Goal: Task Accomplishment & Management: Manage account settings

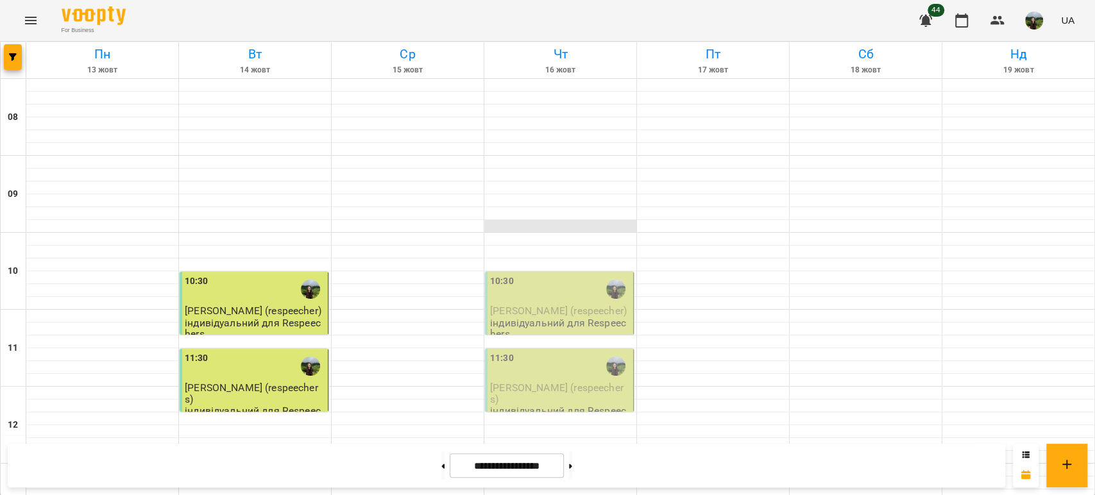
scroll to position [431, 0]
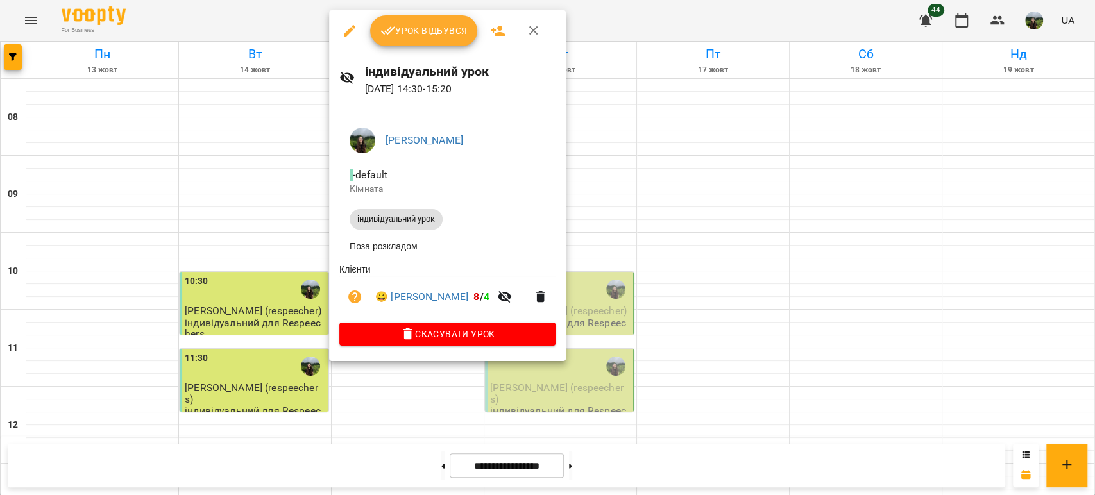
click at [395, 30] on span "Урок відбувся" at bounding box center [423, 30] width 87 height 15
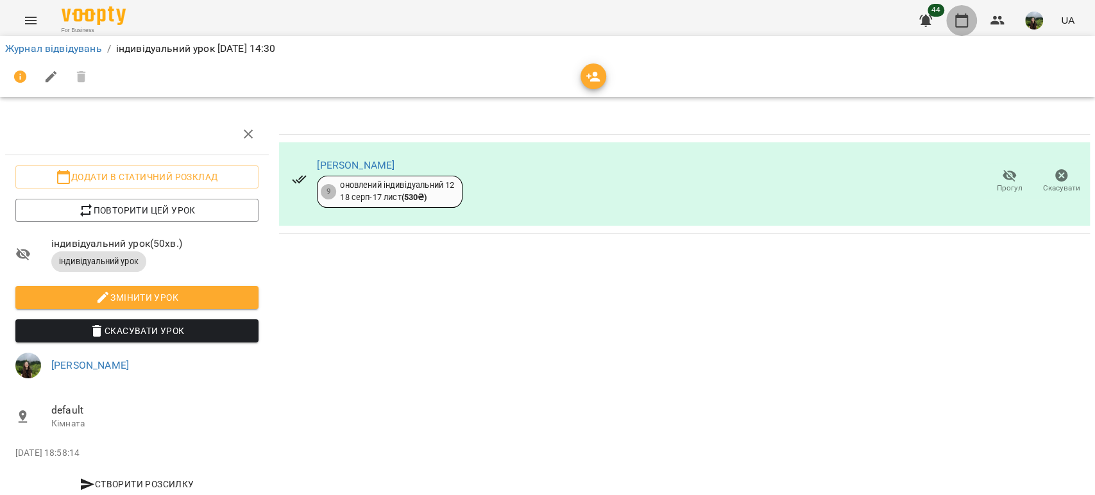
click at [969, 18] on icon "button" at bounding box center [961, 20] width 15 height 15
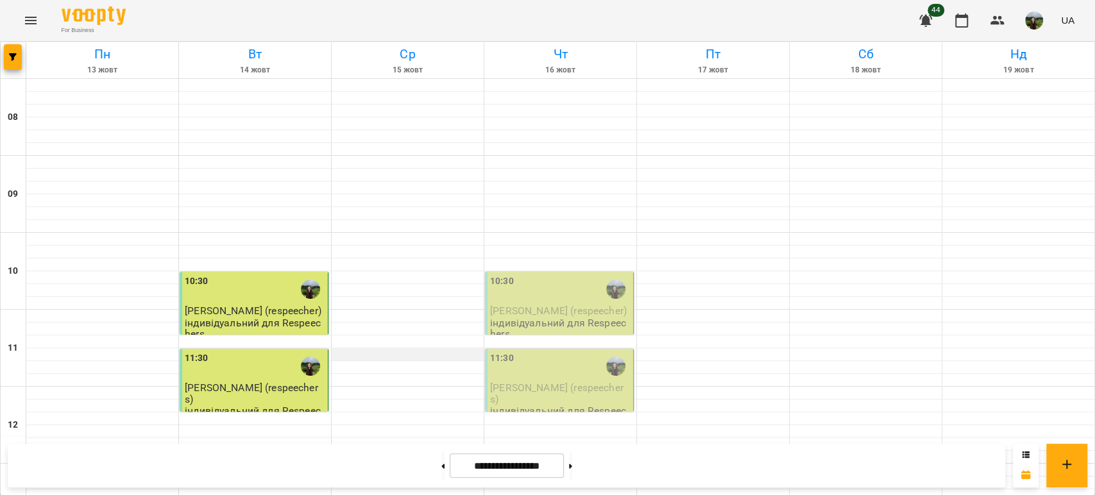
scroll to position [601, 0]
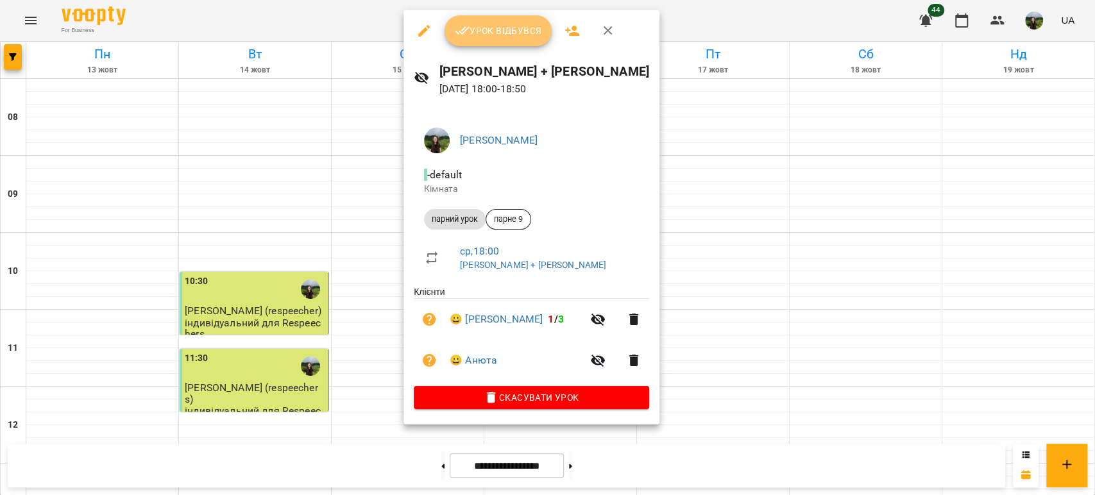
click at [489, 38] on span "Урок відбувся" at bounding box center [498, 30] width 87 height 15
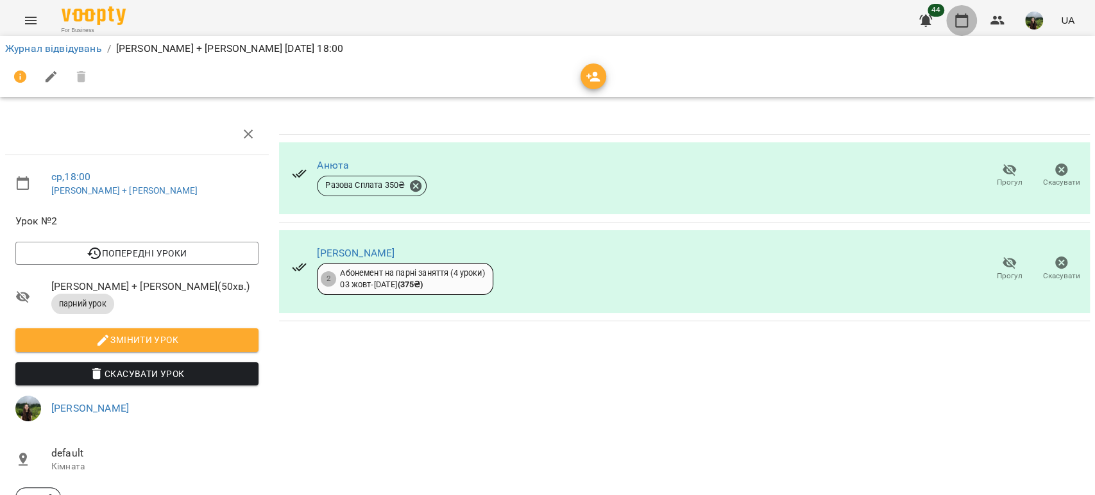
click at [954, 20] on icon "button" at bounding box center [961, 20] width 15 height 15
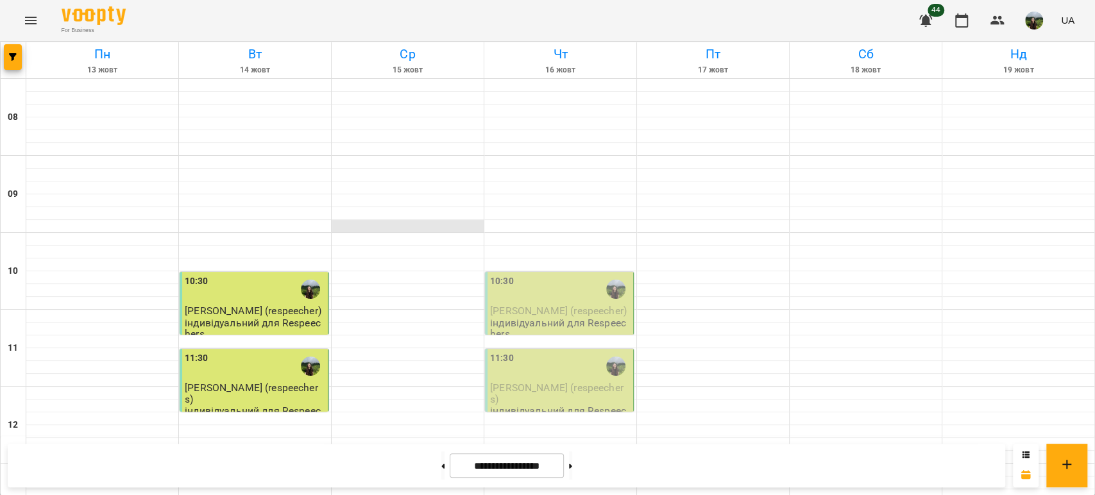
scroll to position [629, 0]
click at [441, 468] on icon at bounding box center [442, 466] width 3 height 5
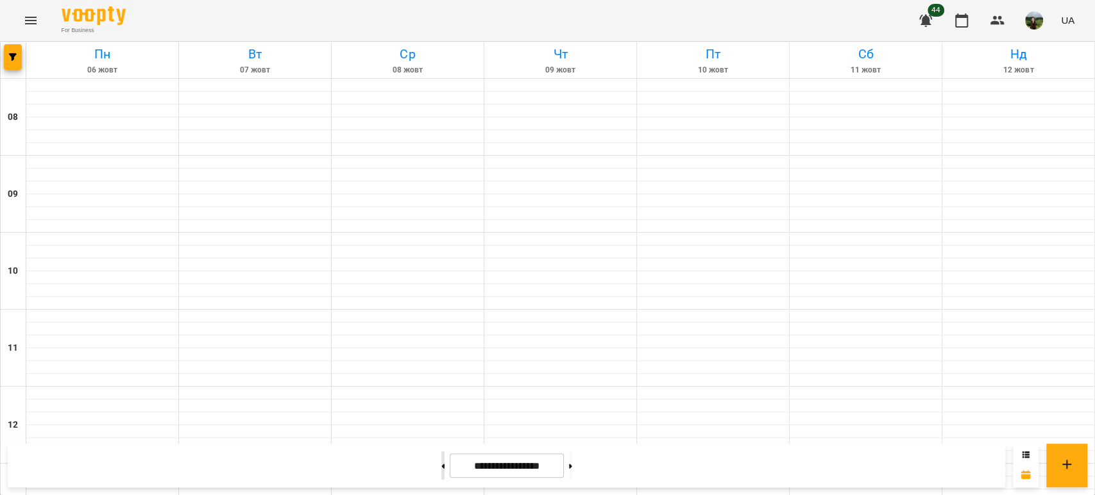
click at [441, 468] on icon at bounding box center [442, 466] width 3 height 5
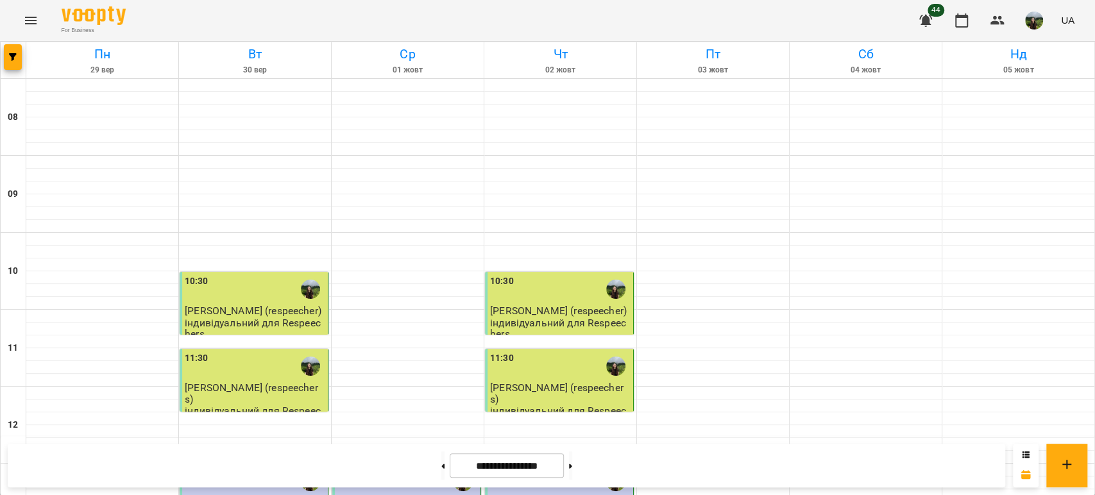
scroll to position [0, 0]
click at [572, 468] on icon at bounding box center [570, 466] width 3 height 5
click at [572, 470] on button at bounding box center [570, 466] width 3 height 28
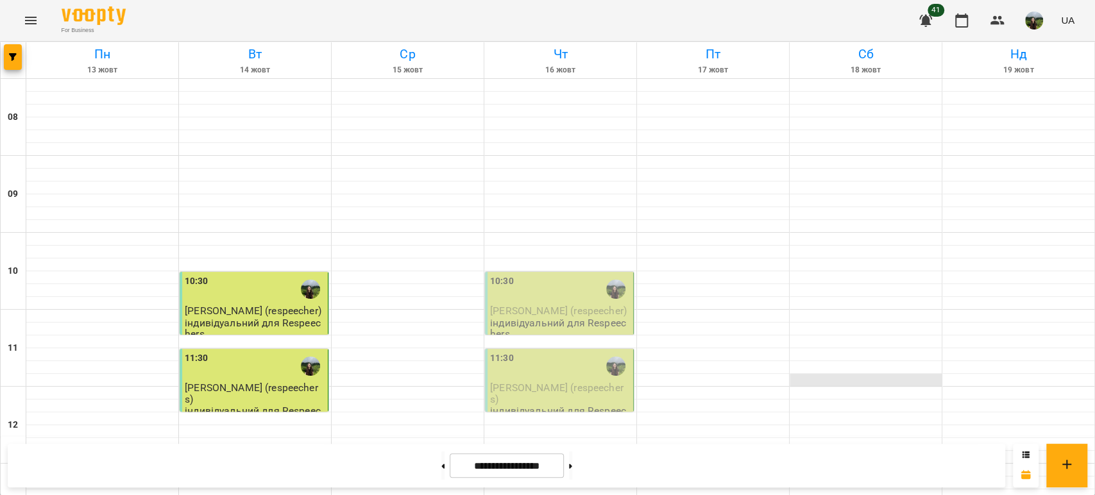
scroll to position [612, 0]
click at [572, 466] on button at bounding box center [570, 466] width 3 height 28
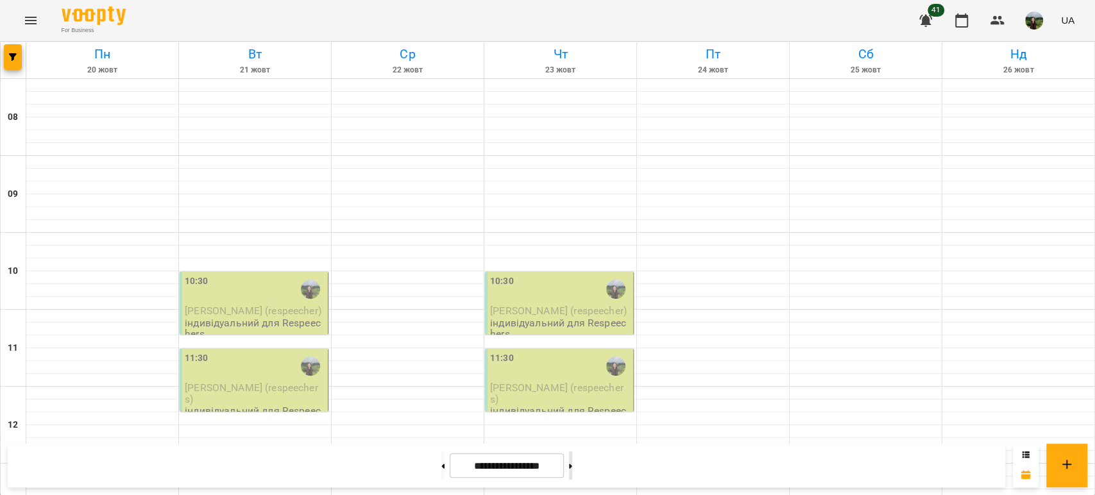
click at [572, 466] on button at bounding box center [570, 466] width 3 height 28
click at [441, 462] on button at bounding box center [442, 466] width 3 height 28
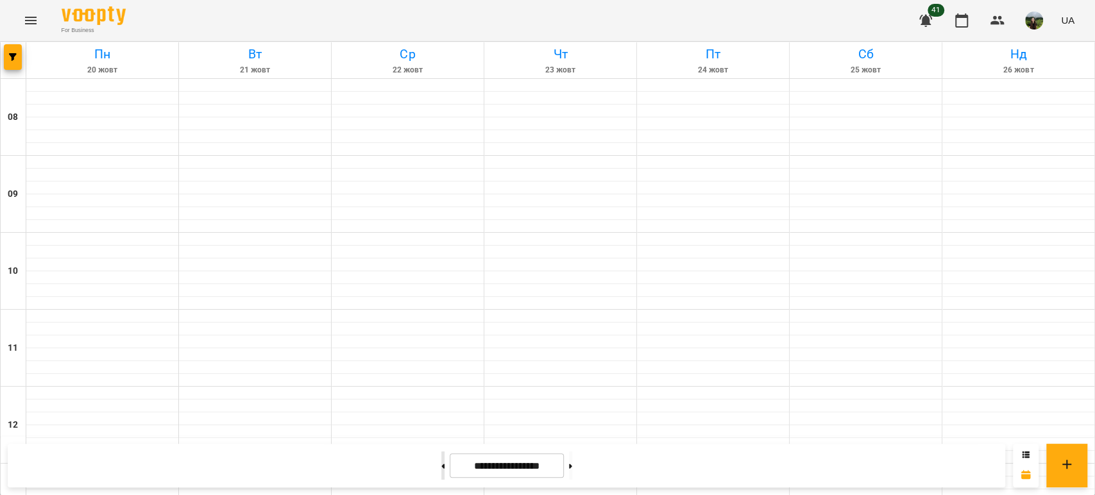
click at [441, 462] on button at bounding box center [442, 466] width 3 height 28
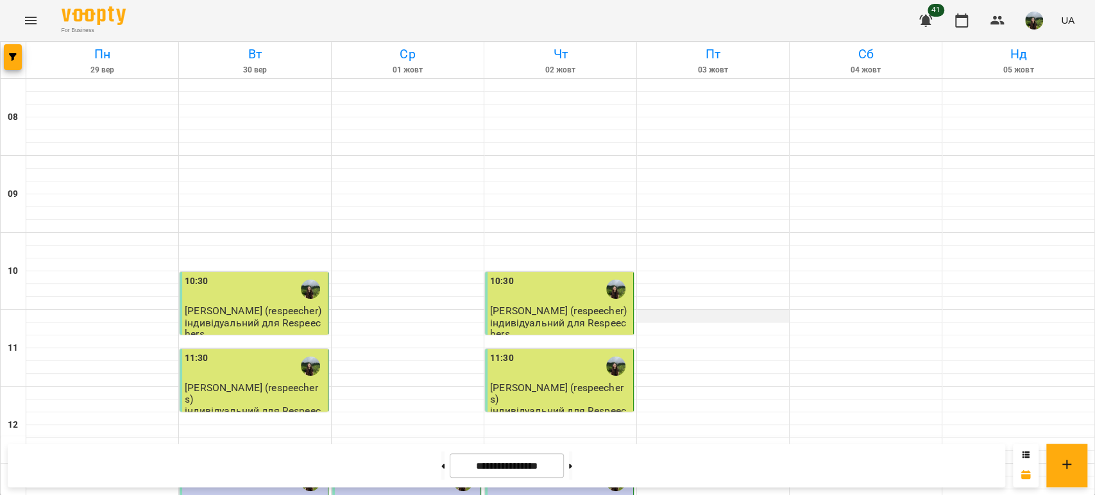
scroll to position [487, 0]
click at [572, 462] on button at bounding box center [570, 466] width 3 height 28
type input "**********"
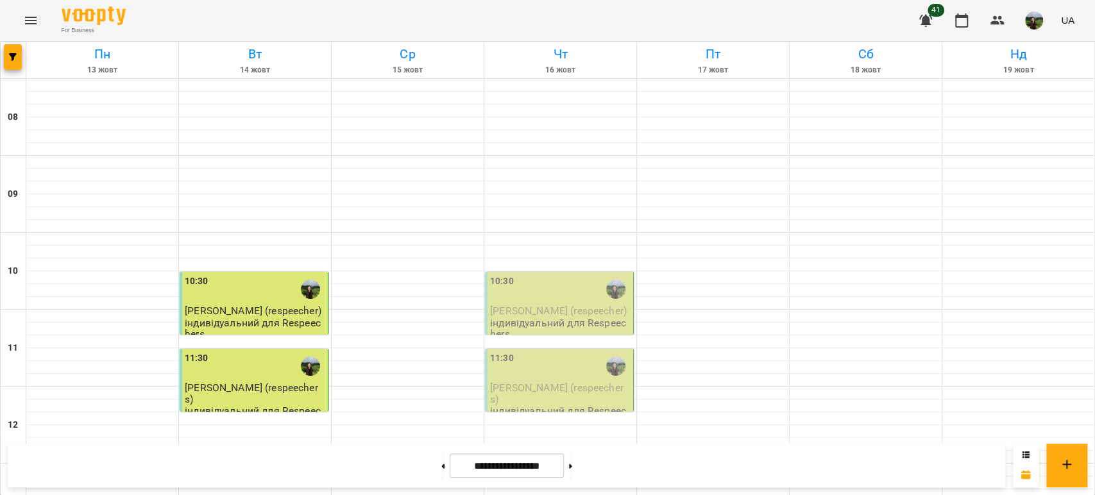
scroll to position [210, 0]
